Goal: Navigation & Orientation: Go to known website

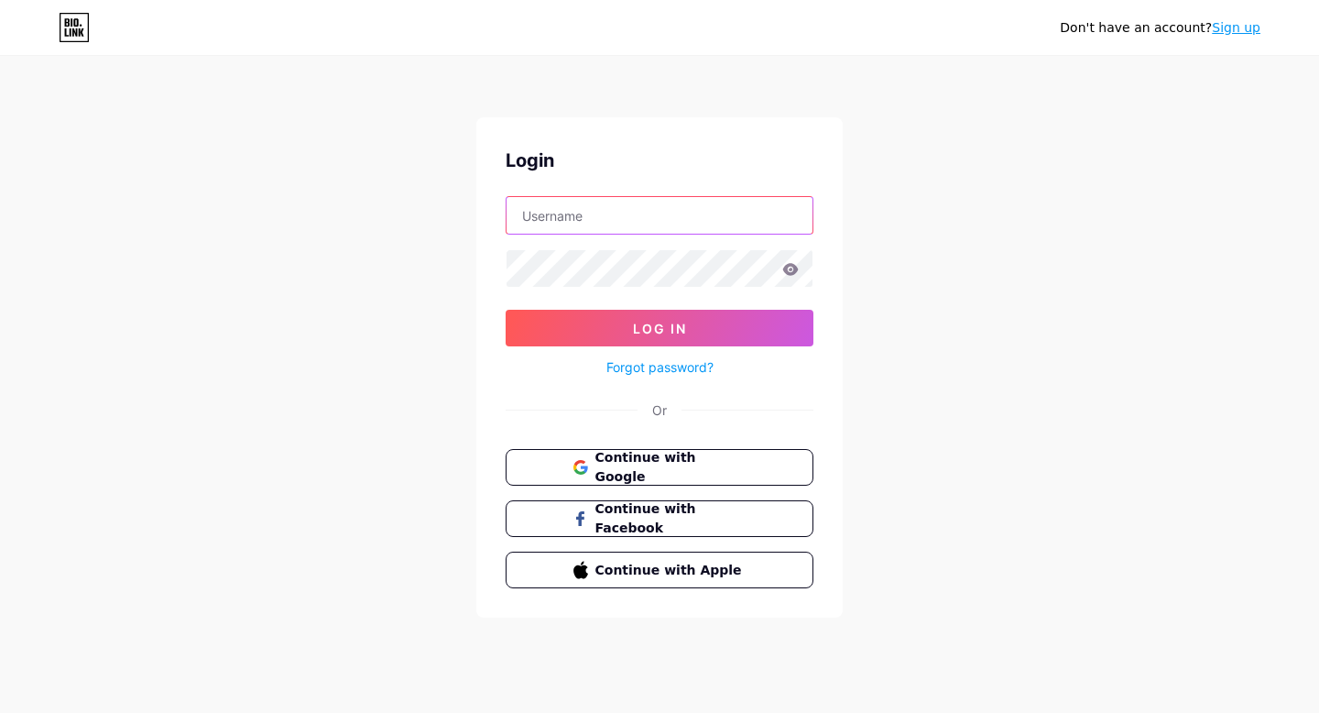
click at [644, 201] on input "text" at bounding box center [660, 215] width 306 height 37
type input "QGHarmoni"
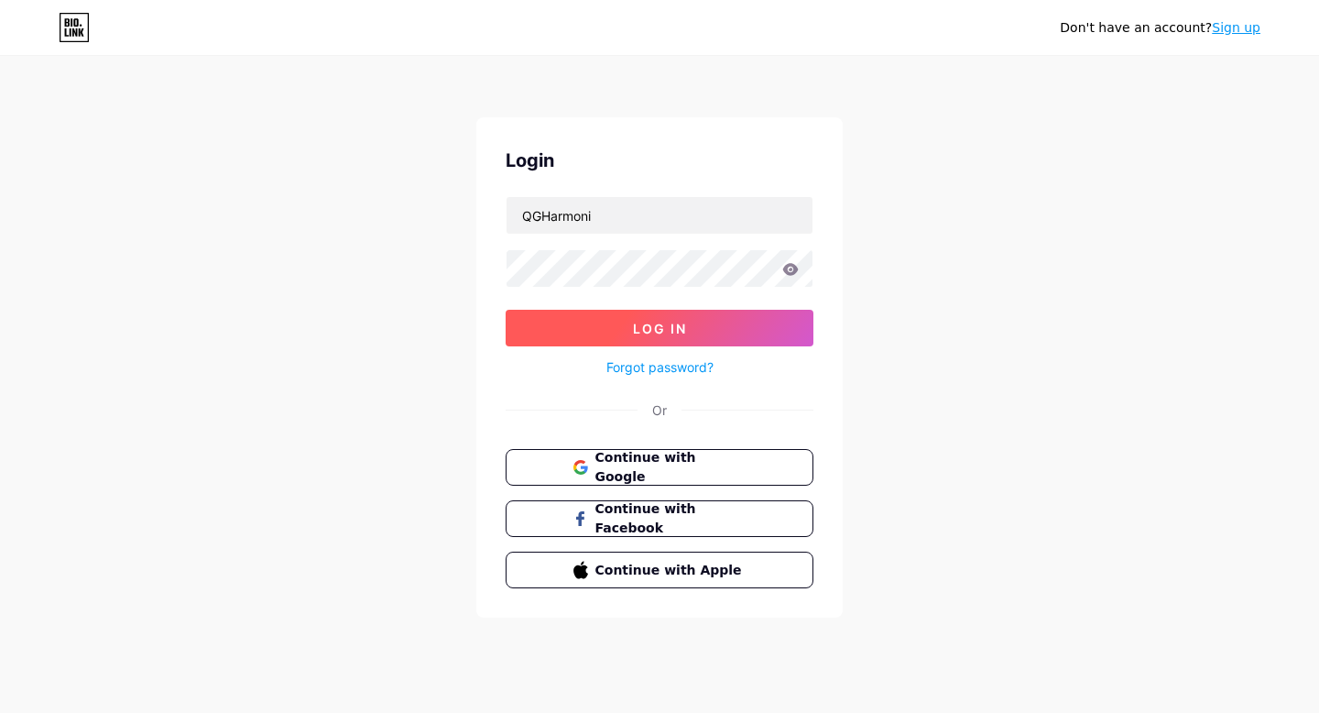
click at [645, 327] on span "Log In" at bounding box center [660, 329] width 54 height 16
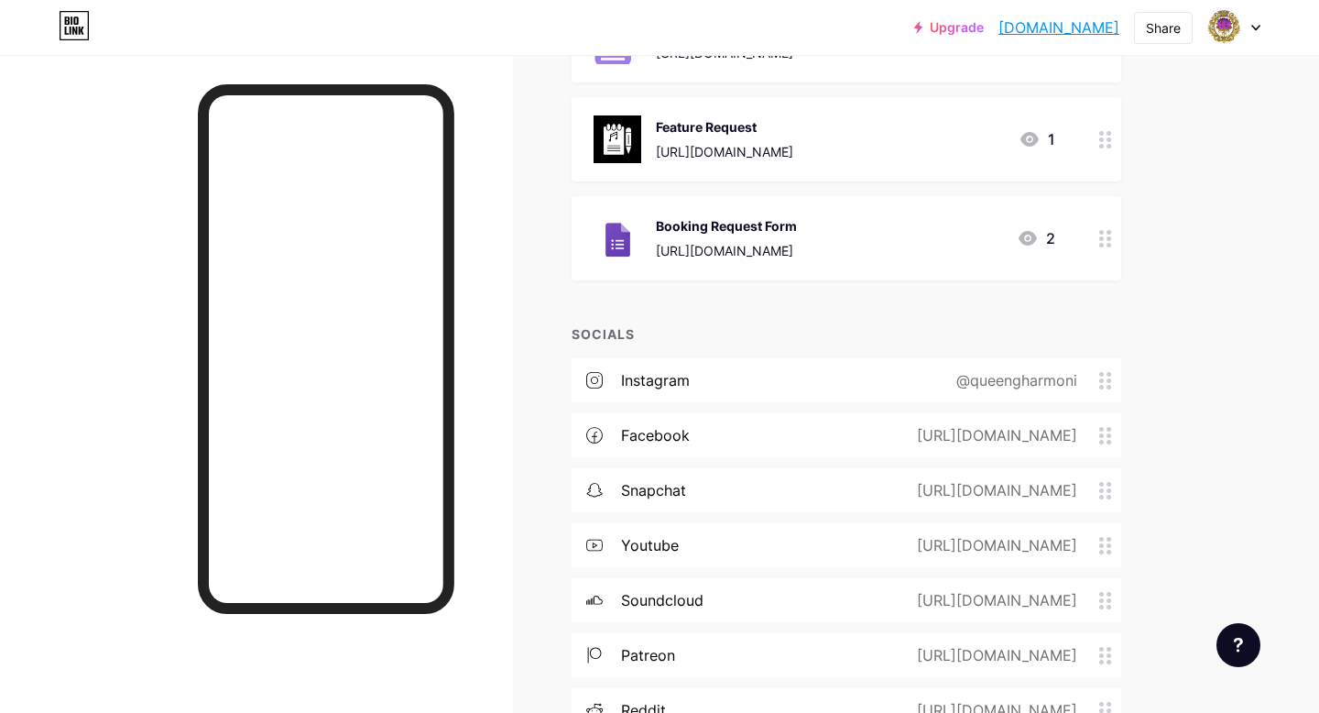
scroll to position [986, 0]
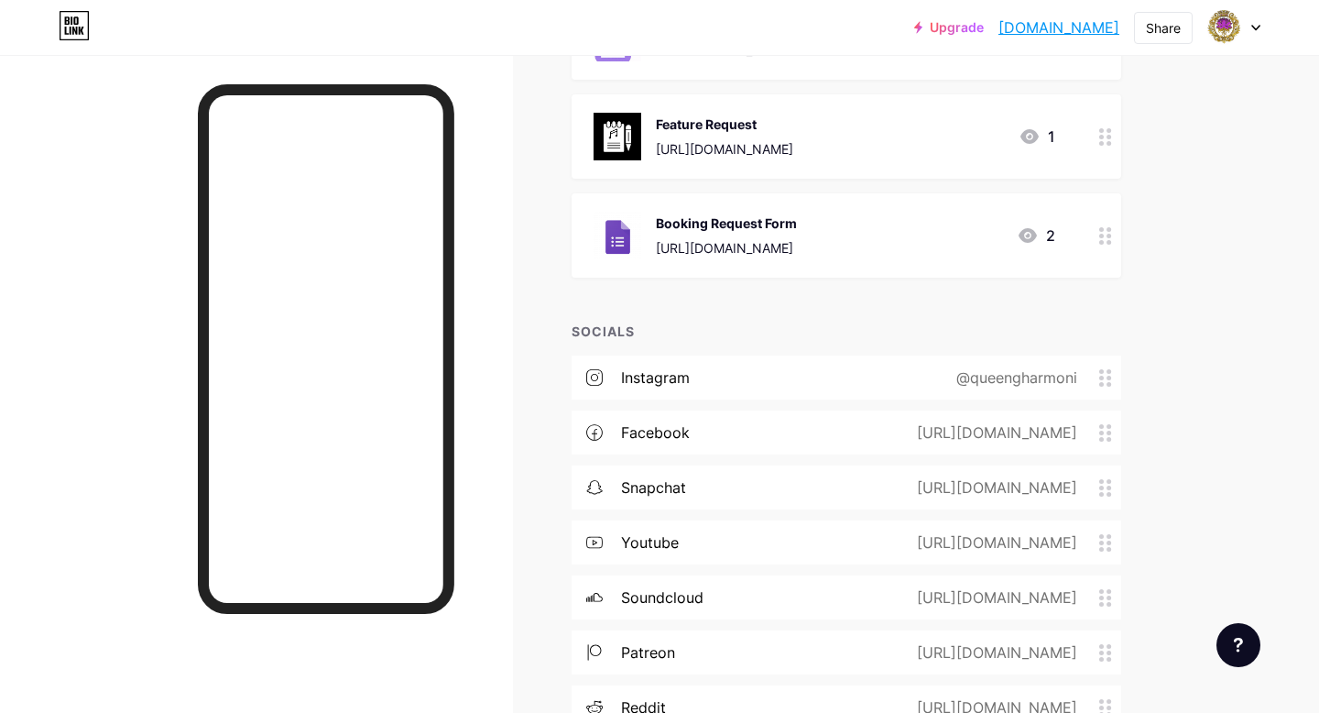
click at [991, 371] on div "@queengharmoni" at bounding box center [1013, 377] width 172 height 22
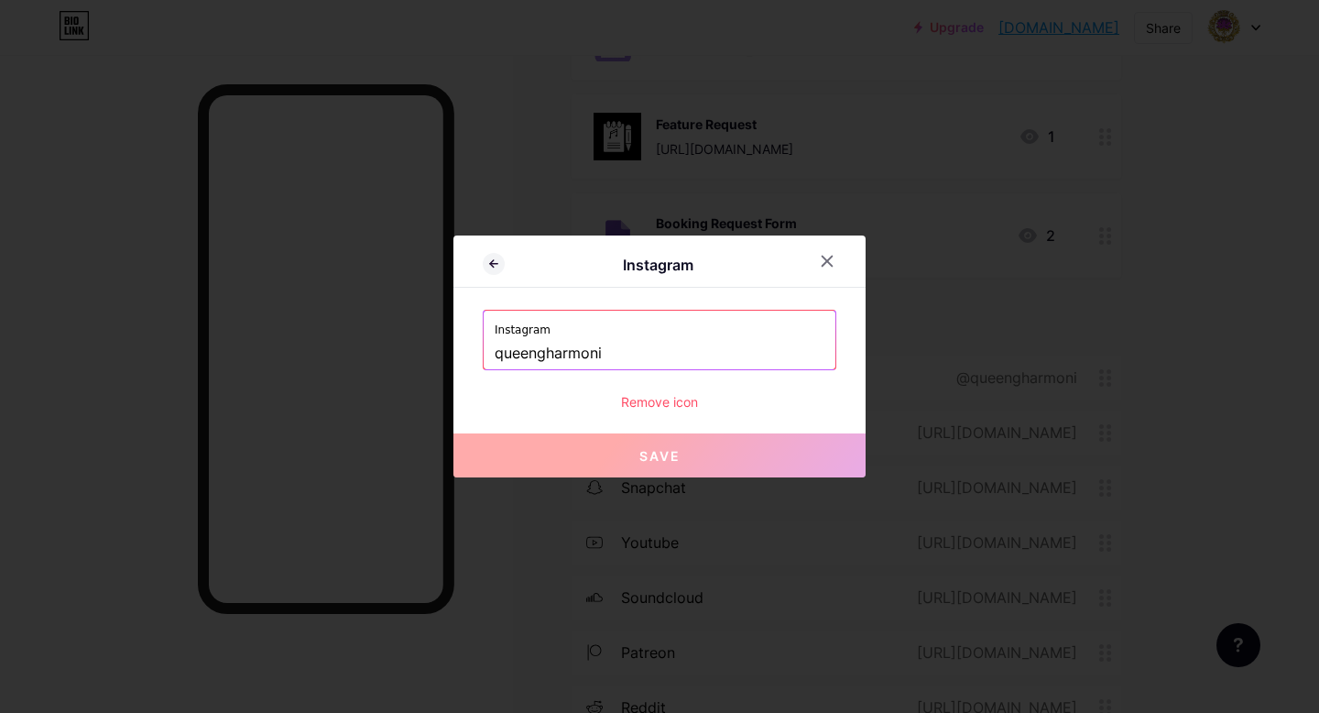
click at [695, 358] on input "queengharmoni" at bounding box center [660, 353] width 330 height 31
click at [844, 245] on div at bounding box center [838, 261] width 55 height 33
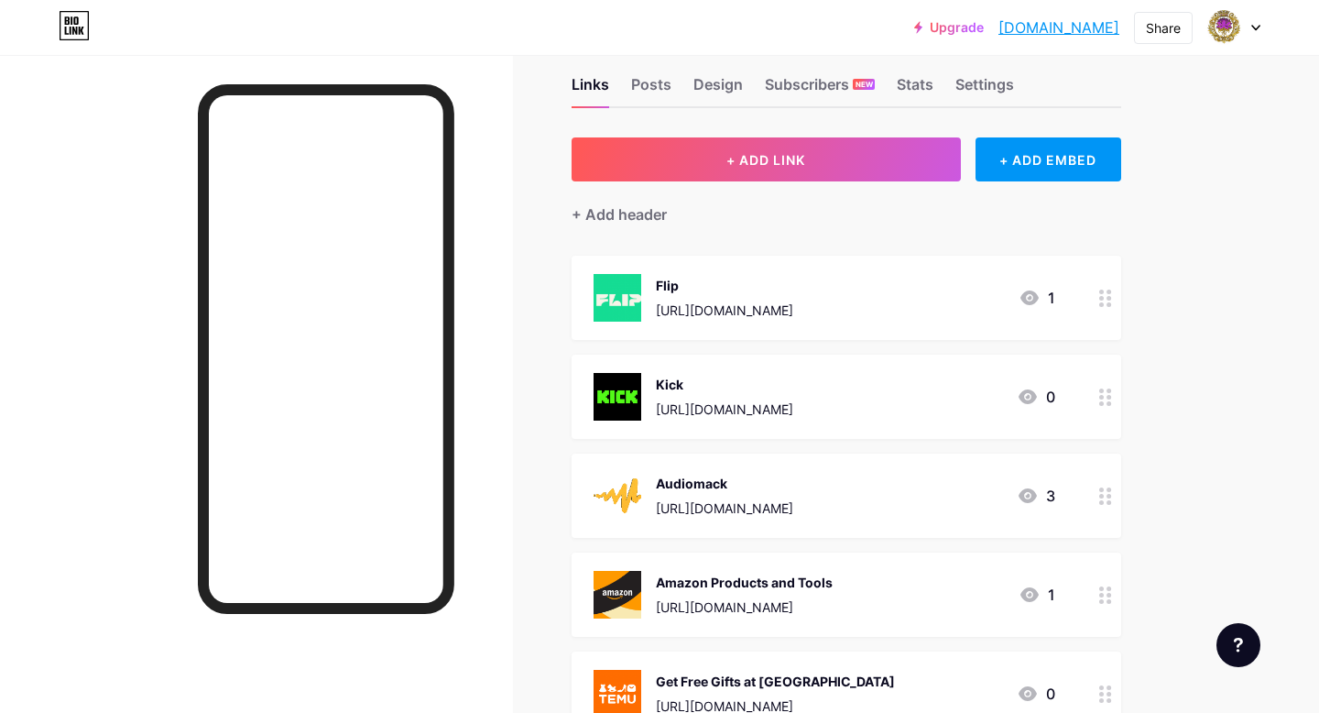
scroll to position [0, 0]
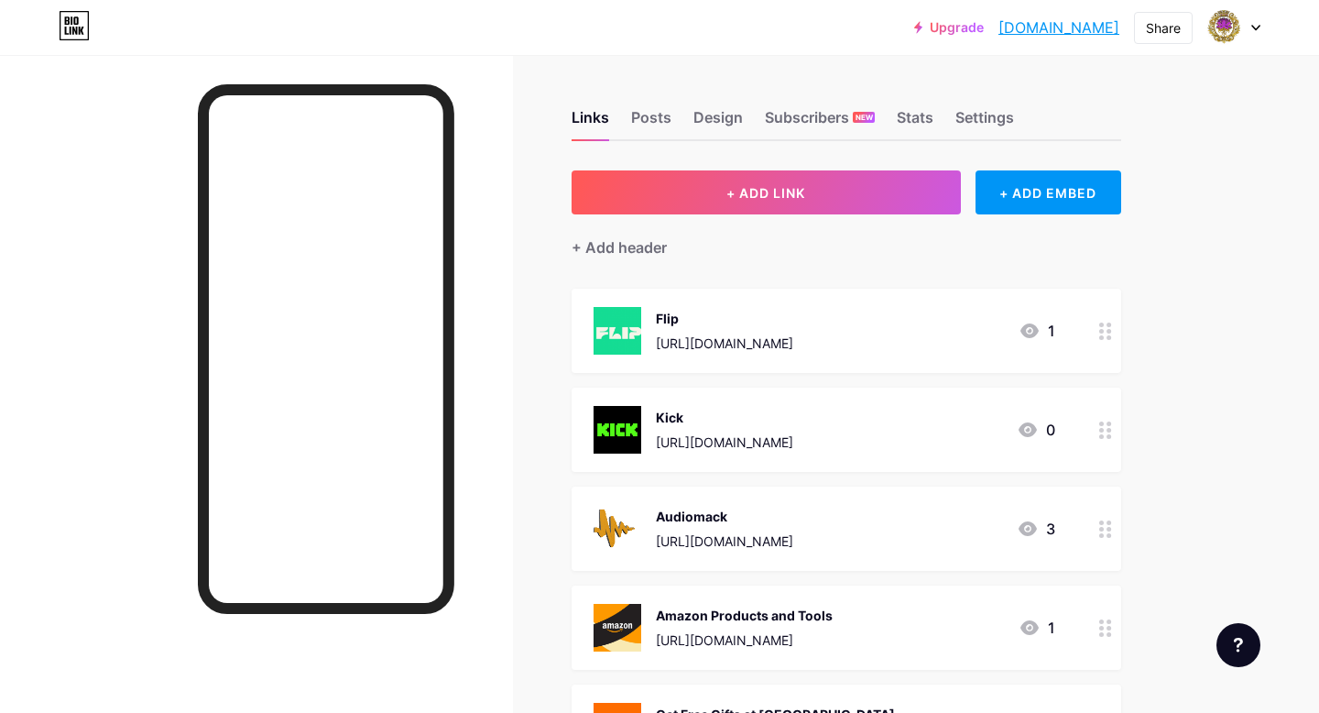
click at [1046, 28] on link "[DOMAIN_NAME]" at bounding box center [1058, 27] width 121 height 22
